Goal: Navigation & Orientation: Find specific page/section

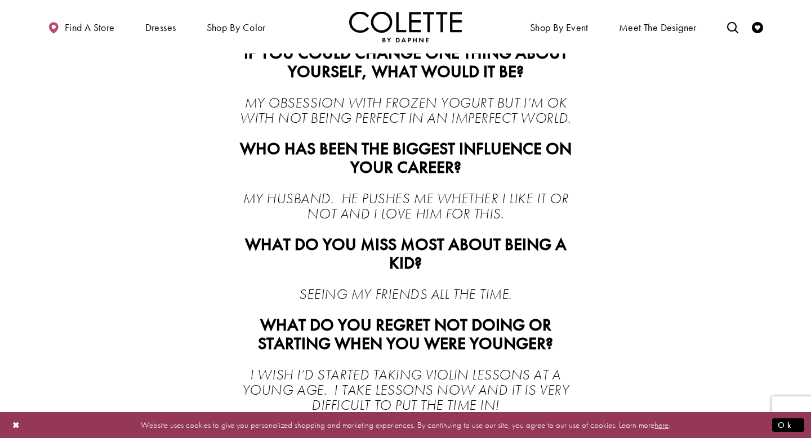
scroll to position [861, 0]
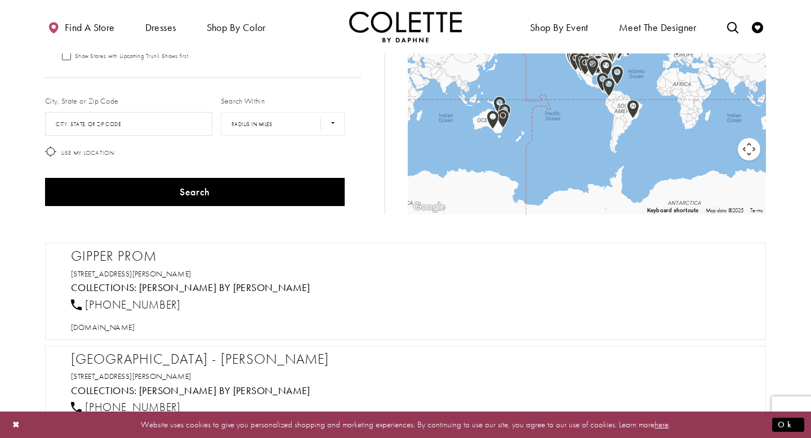
scroll to position [73, 0]
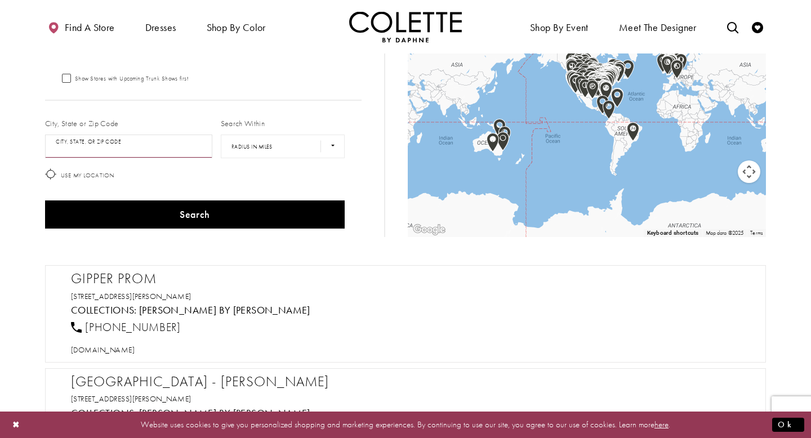
click at [152, 143] on input "City, State, or ZIP Code" at bounding box center [128, 147] width 167 height 24
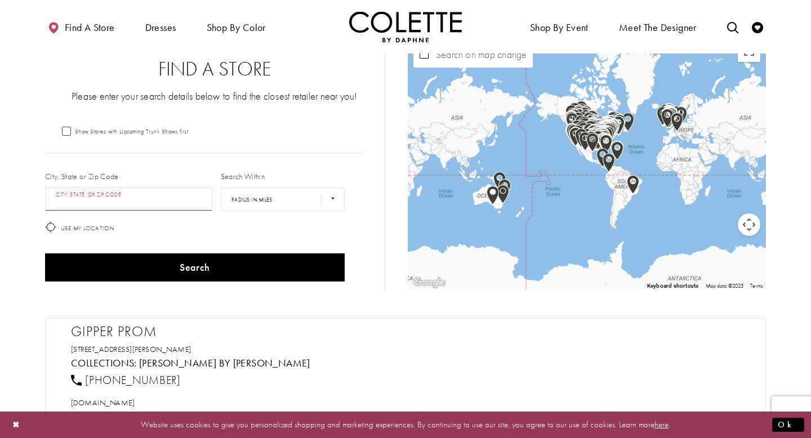
scroll to position [17, 0]
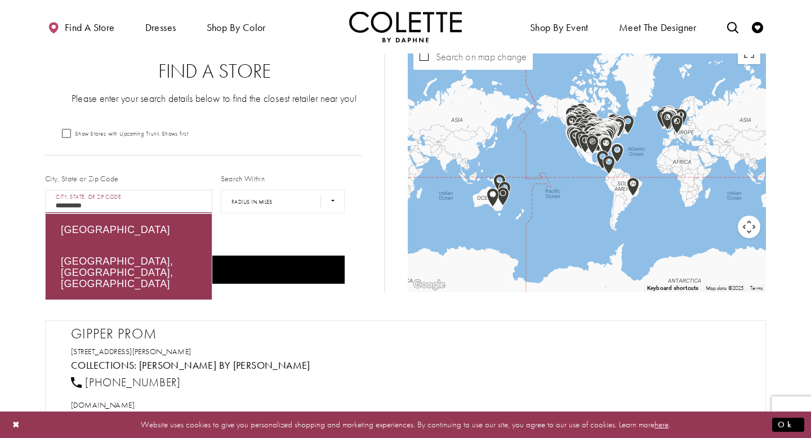
click at [148, 230] on div "Switzerland" at bounding box center [129, 230] width 166 height 32
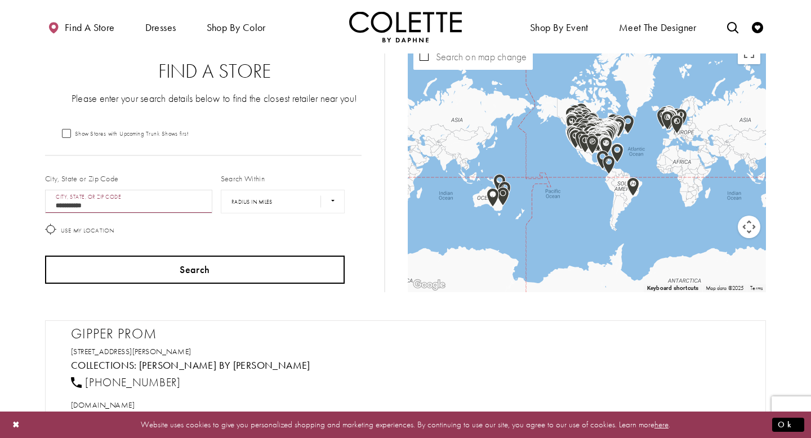
type input "**********"
click at [150, 276] on button "Search" at bounding box center [195, 270] width 300 height 28
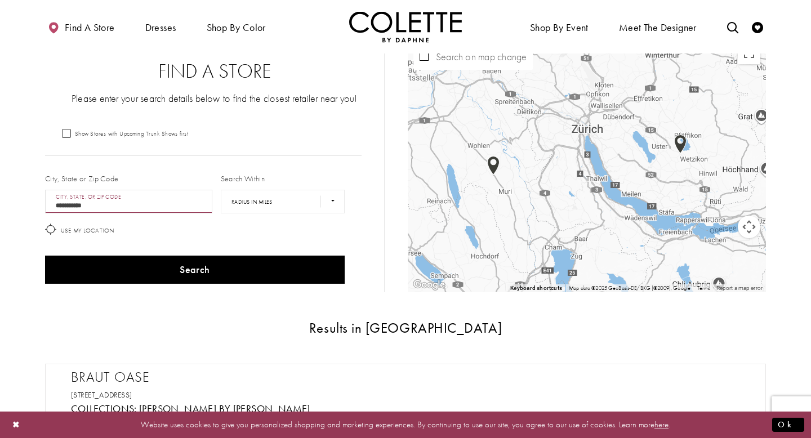
click at [495, 165] on img "Map with store locations" at bounding box center [493, 165] width 12 height 19
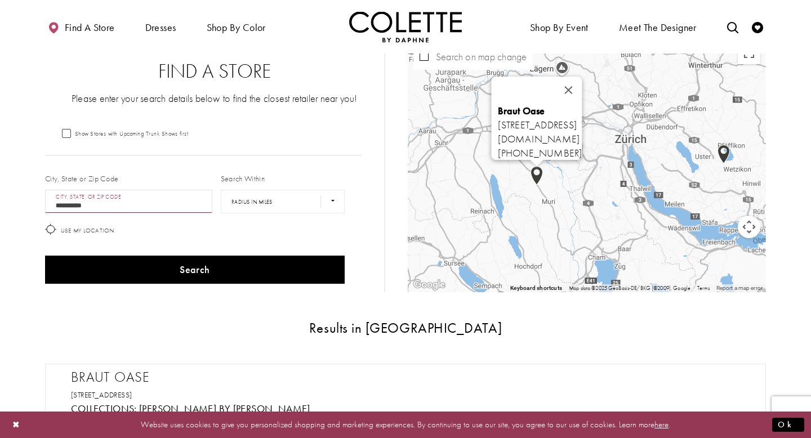
click at [721, 157] on img "Map with store locations" at bounding box center [724, 154] width 12 height 19
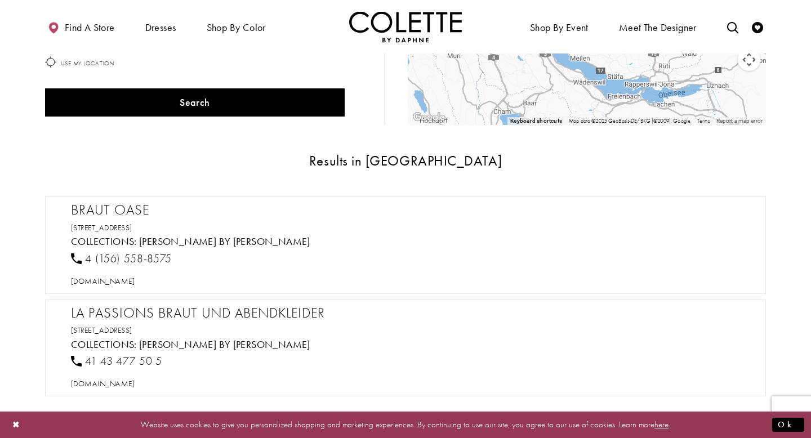
scroll to position [186, 0]
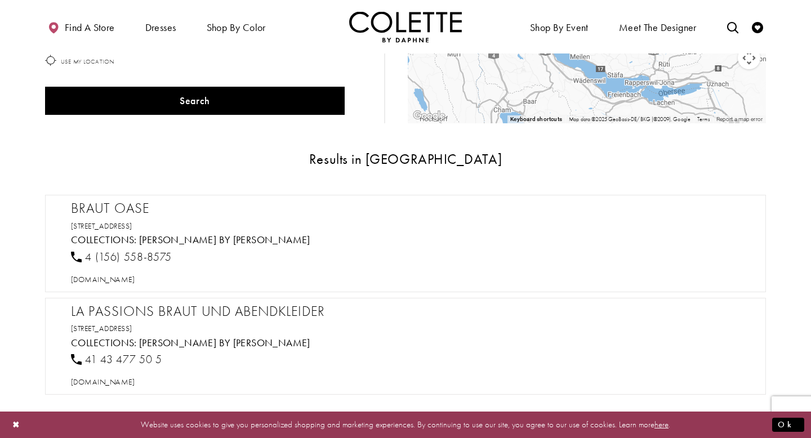
click at [141, 207] on h2 "Braut Oase" at bounding box center [411, 208] width 681 height 17
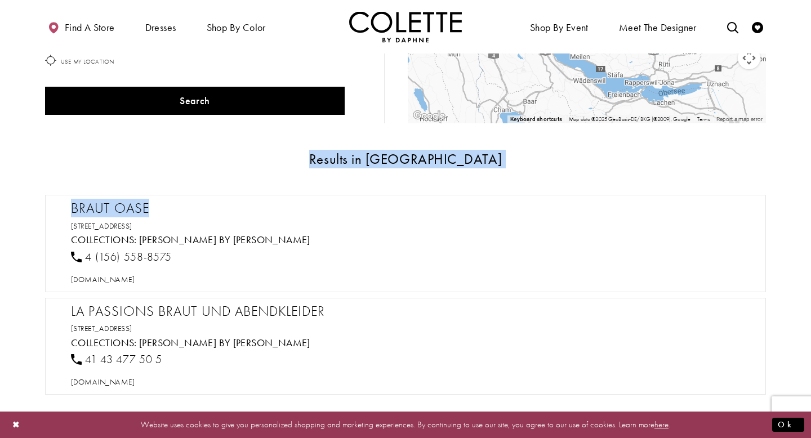
drag, startPoint x: 168, startPoint y: 212, endPoint x: 41, endPoint y: 210, distance: 126.8
click at [41, 210] on section "**********" at bounding box center [405, 145] width 811 height 556
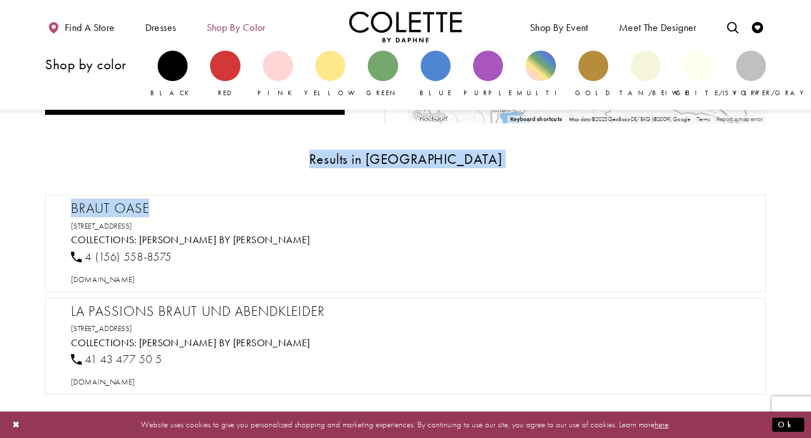
copy div "Results in Switzerland Braut Oase"
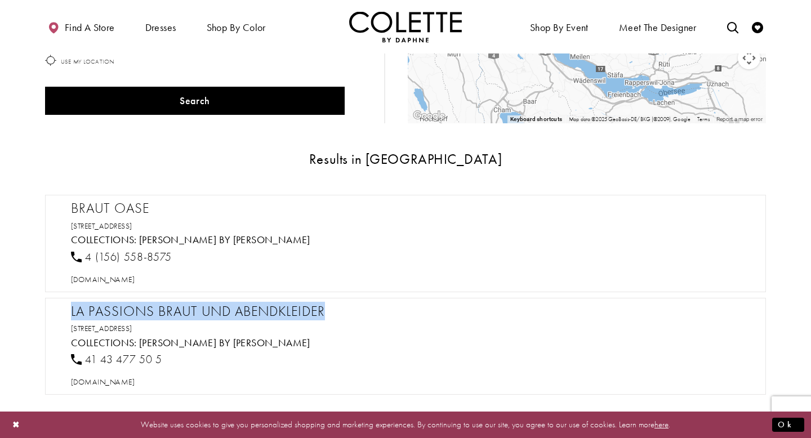
drag, startPoint x: 345, startPoint y: 305, endPoint x: 63, endPoint y: 316, distance: 282.5
click at [63, 316] on div "La Passions Braut Und Abendkleider Zürichstrasse 27, 8607 Seegräben, Switzerlan…" at bounding box center [405, 346] width 721 height 97
copy h2 "La Passions Braut Und Abendkleider"
